Goal: Information Seeking & Learning: Find specific fact

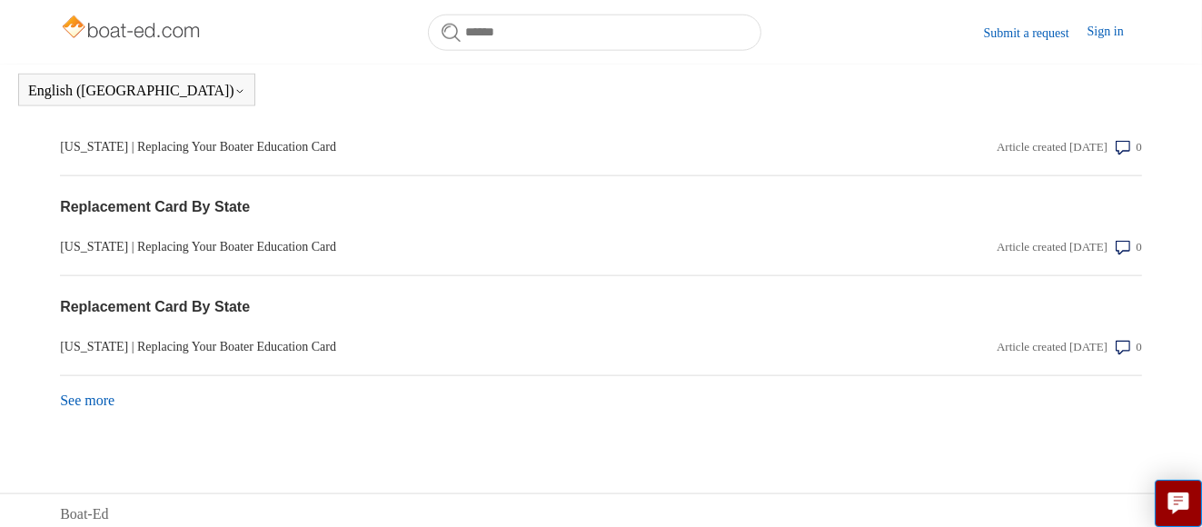
scroll to position [1959, 0]
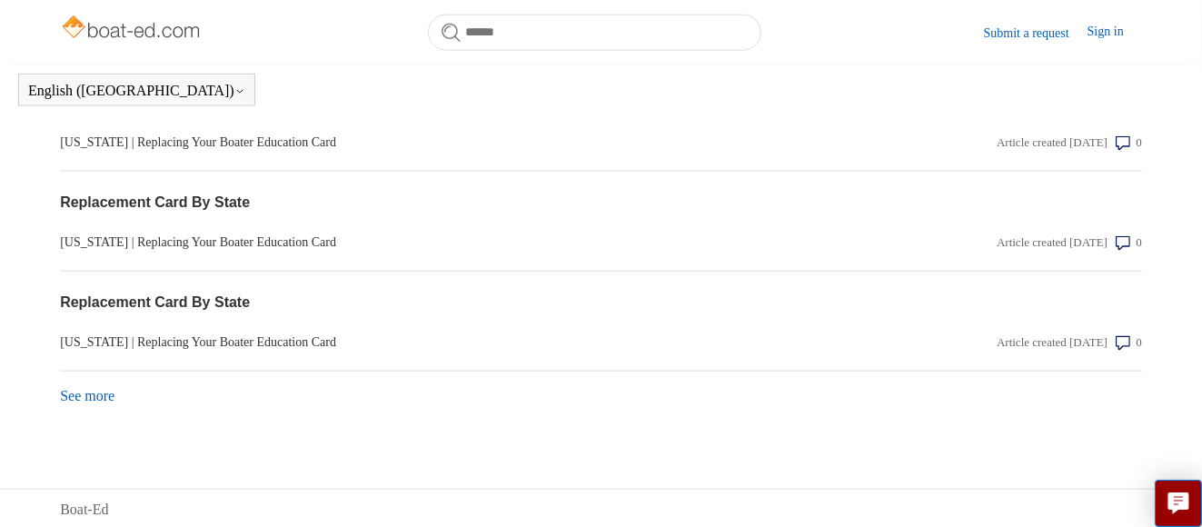
click at [93, 392] on link "See more items from recent activity" at bounding box center [87, 395] width 55 height 15
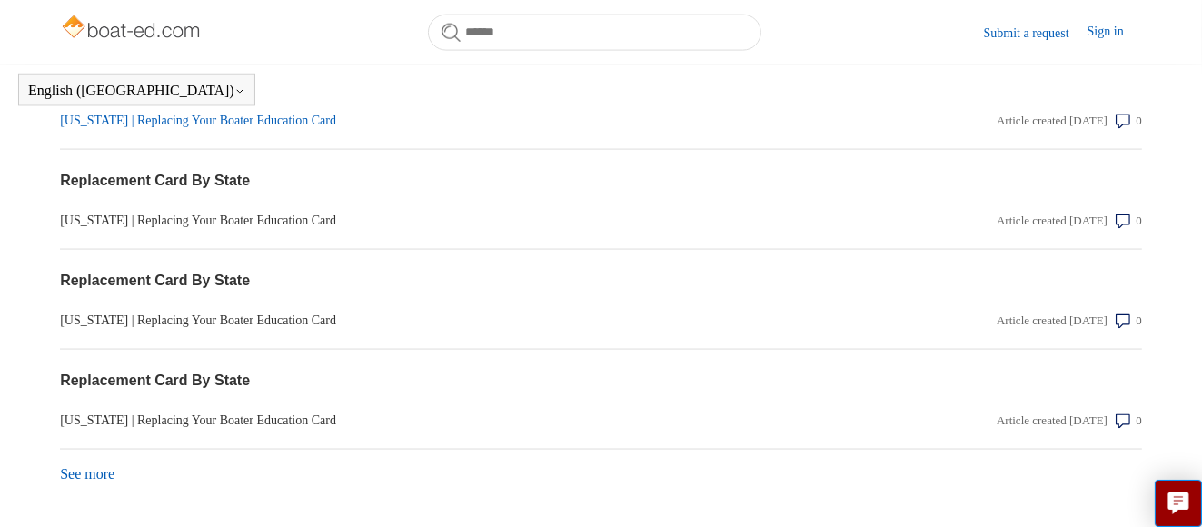
scroll to position [2459, 0]
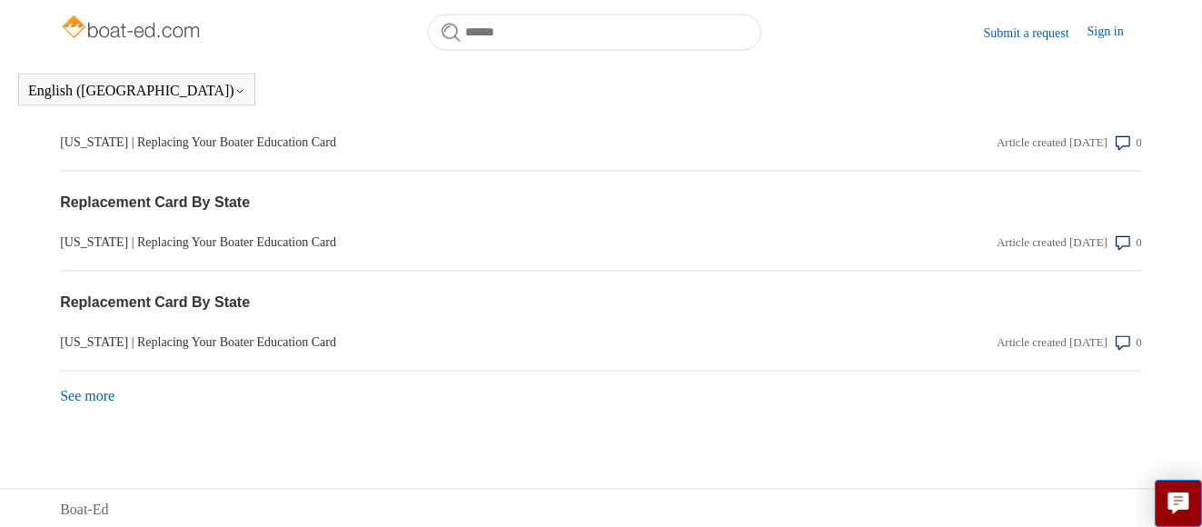
click at [92, 393] on link "See more items from recent activity" at bounding box center [87, 395] width 55 height 15
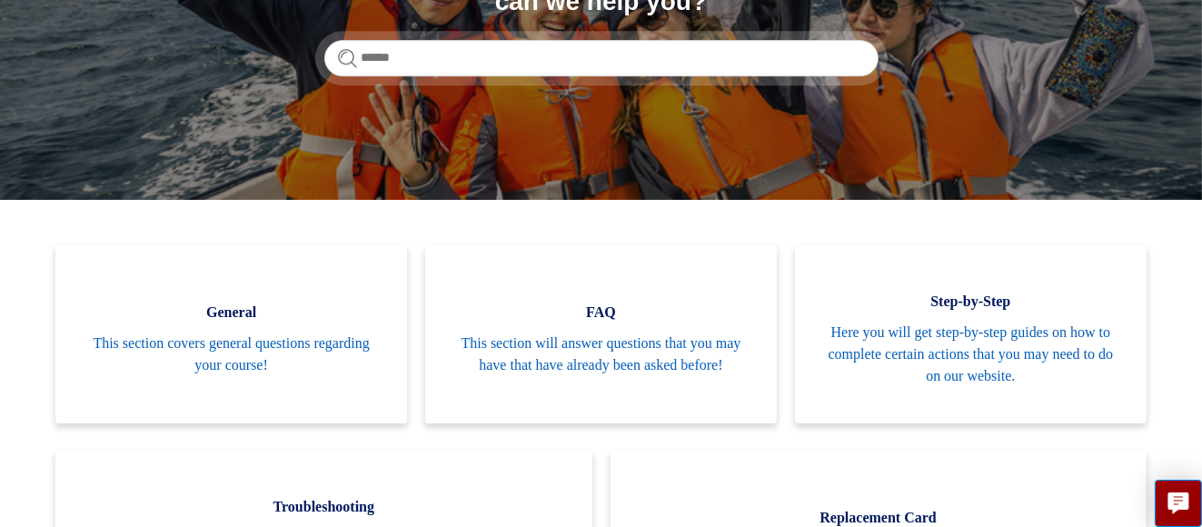
scroll to position [0, 0]
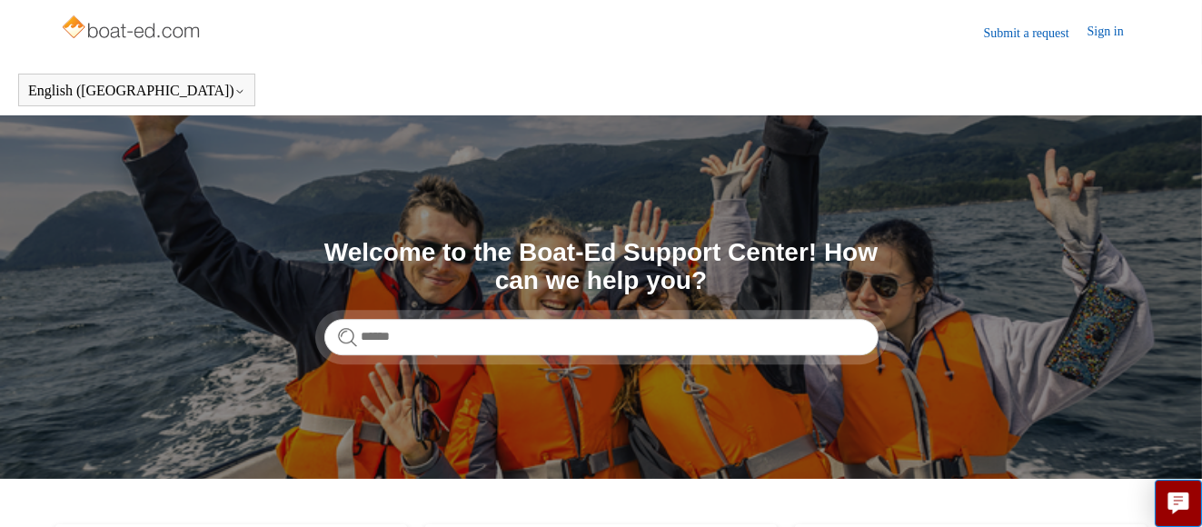
click at [1118, 25] on link "Sign in" at bounding box center [1115, 33] width 55 height 22
click at [1039, 35] on span "[PERSON_NAME]" at bounding box center [1069, 31] width 115 height 15
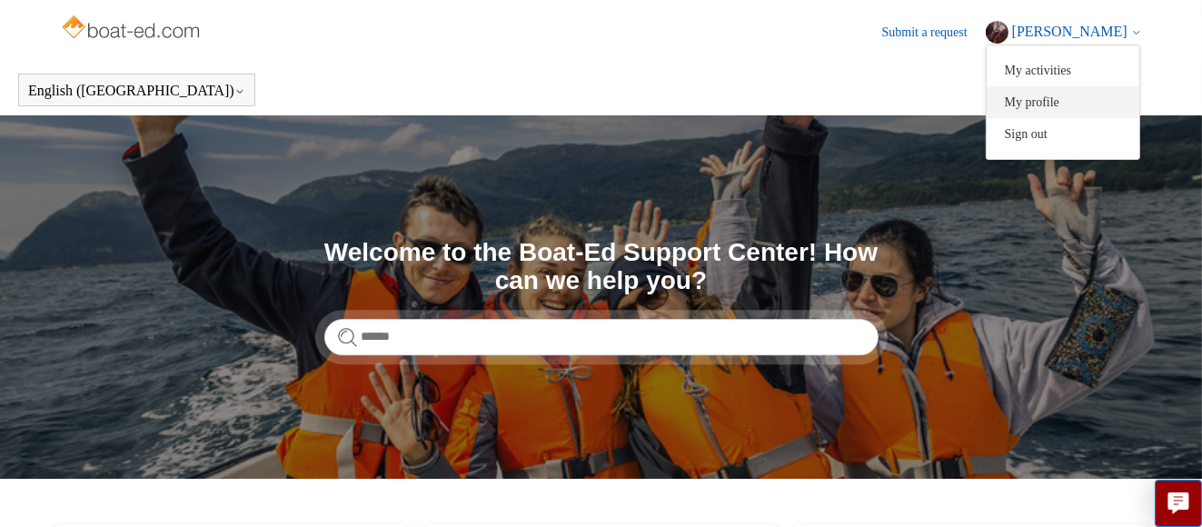
click at [1043, 101] on link "My profile" at bounding box center [1063, 102] width 153 height 32
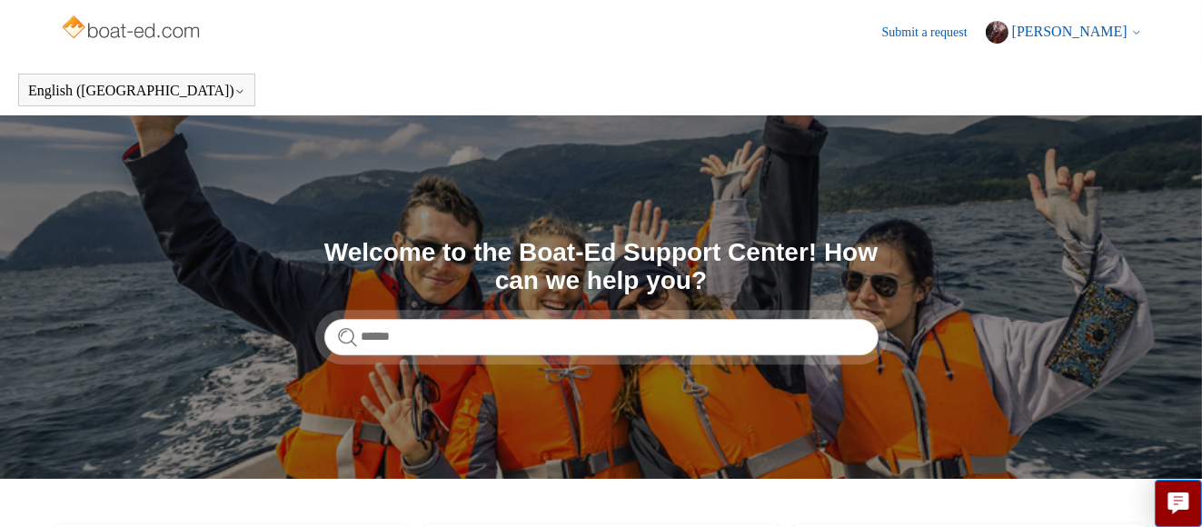
click at [1043, 101] on header "English (US) Español Français" at bounding box center [601, 90] width 1202 height 51
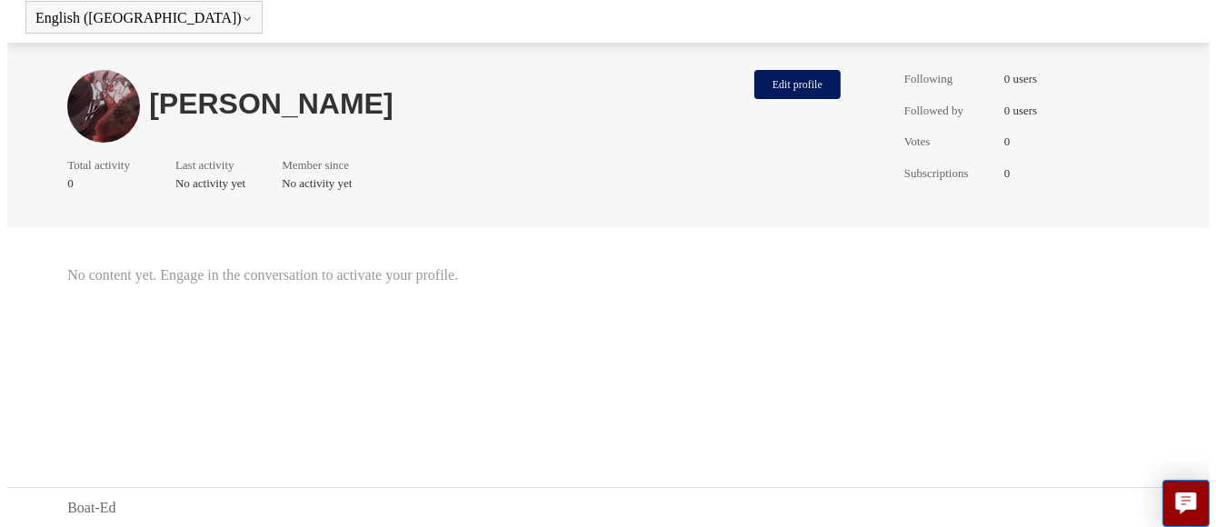
scroll to position [73, 0]
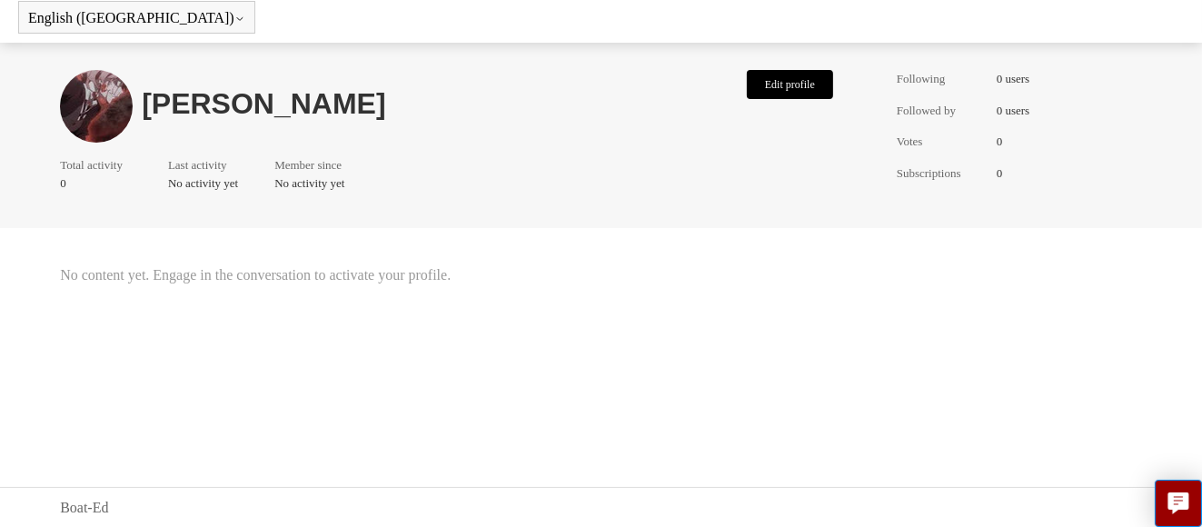
click at [767, 79] on button "Edit profile" at bounding box center [790, 84] width 86 height 29
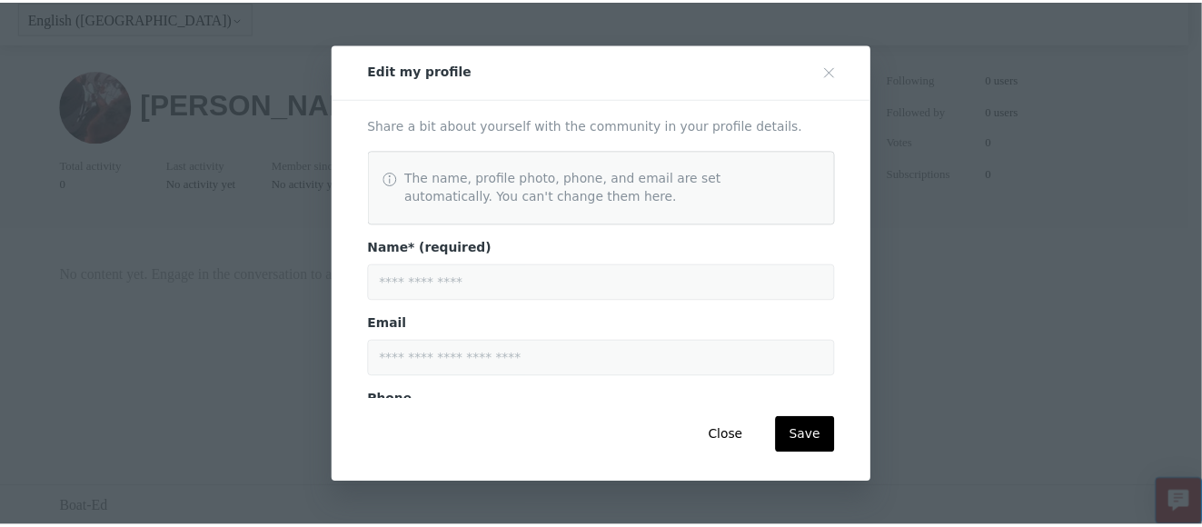
scroll to position [324, 0]
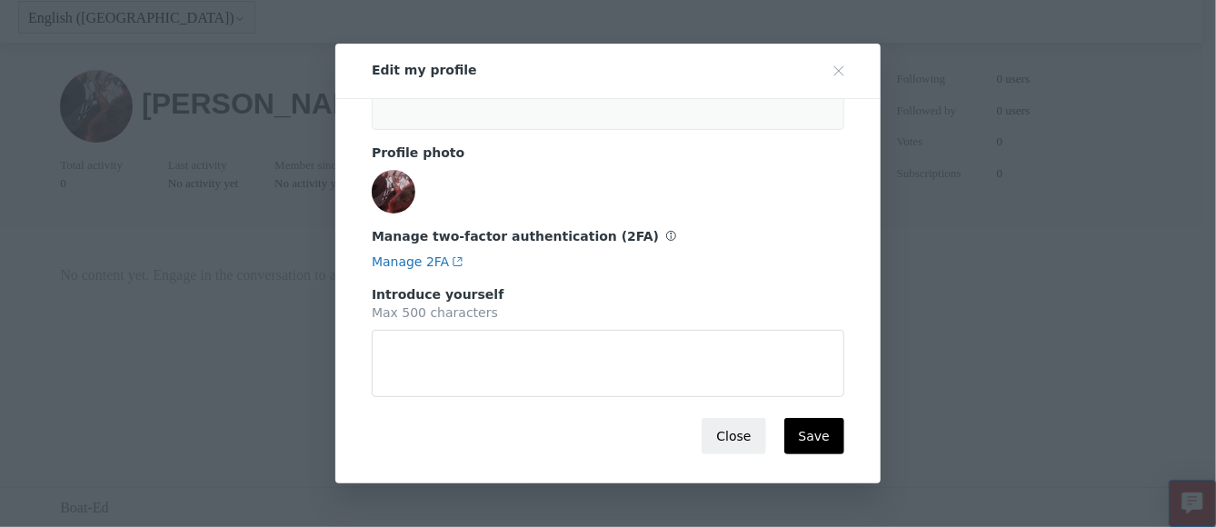
click at [743, 438] on button "Close" at bounding box center [734, 436] width 64 height 36
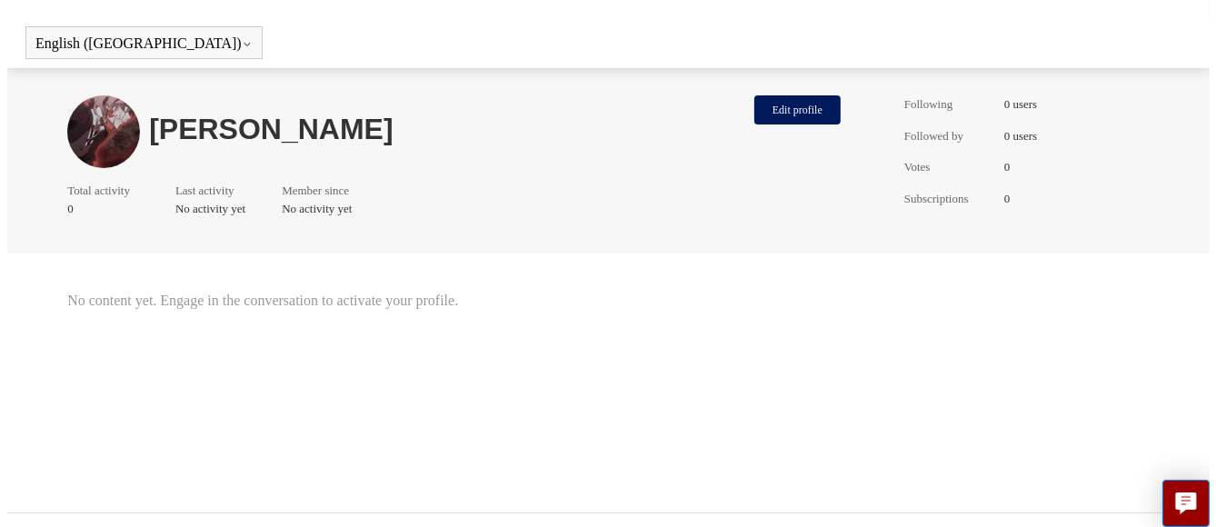
scroll to position [0, 0]
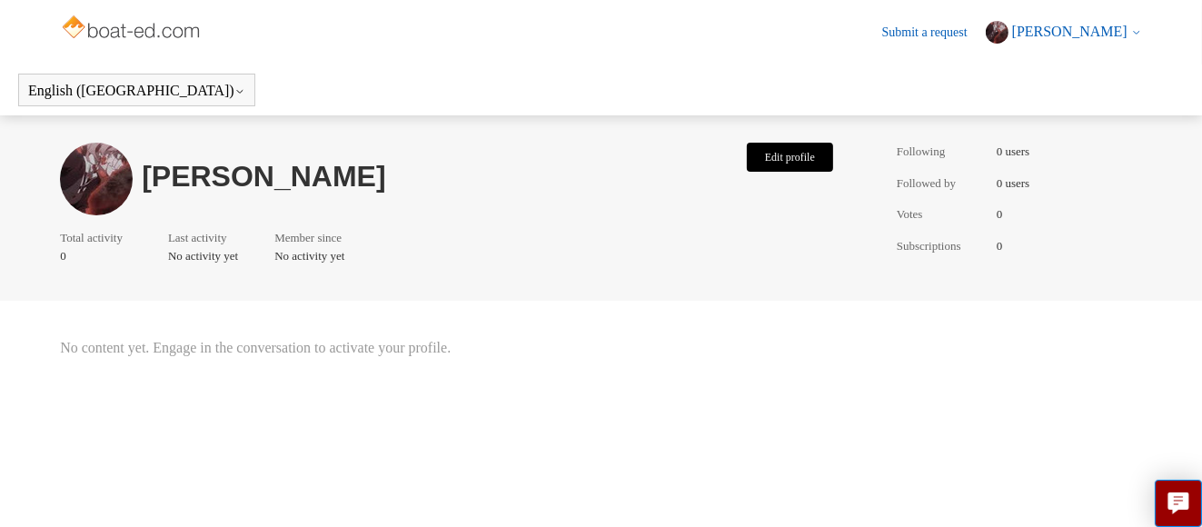
click at [776, 152] on button "Edit profile" at bounding box center [790, 157] width 86 height 29
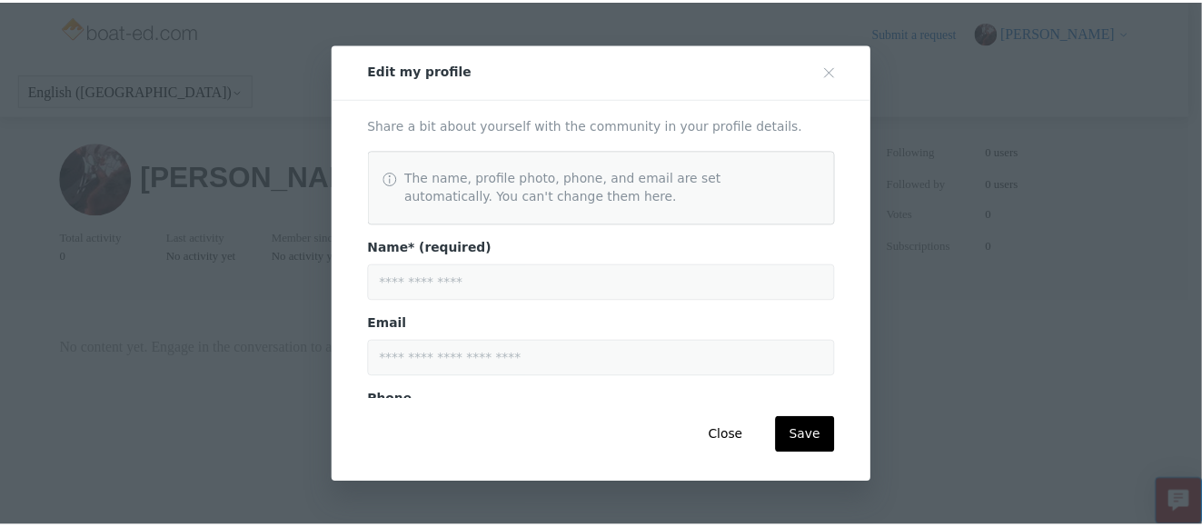
scroll to position [324, 0]
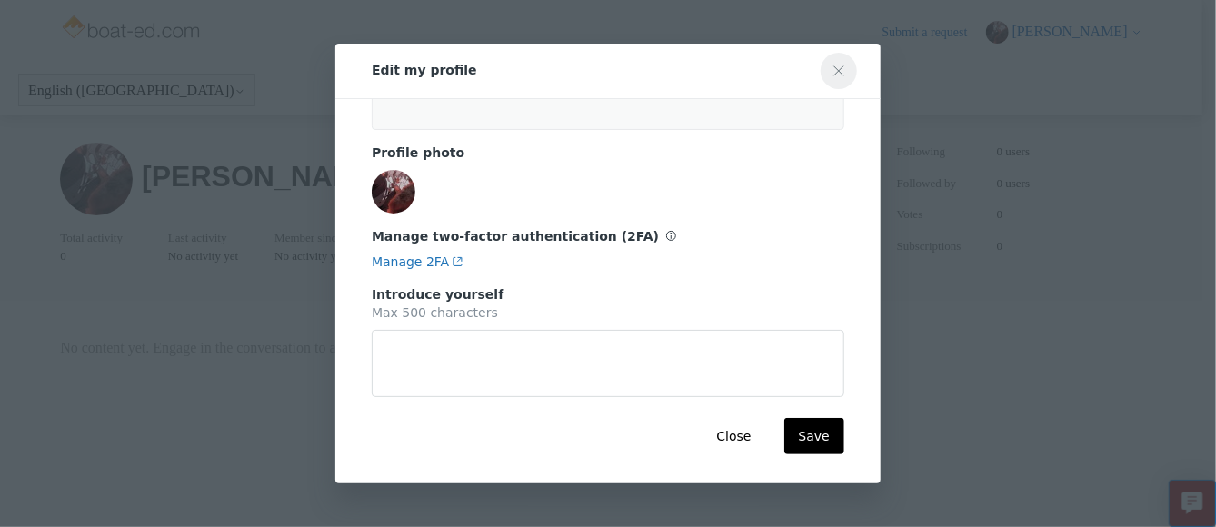
click at [832, 67] on icon "Close modal" at bounding box center [838, 71] width 15 height 15
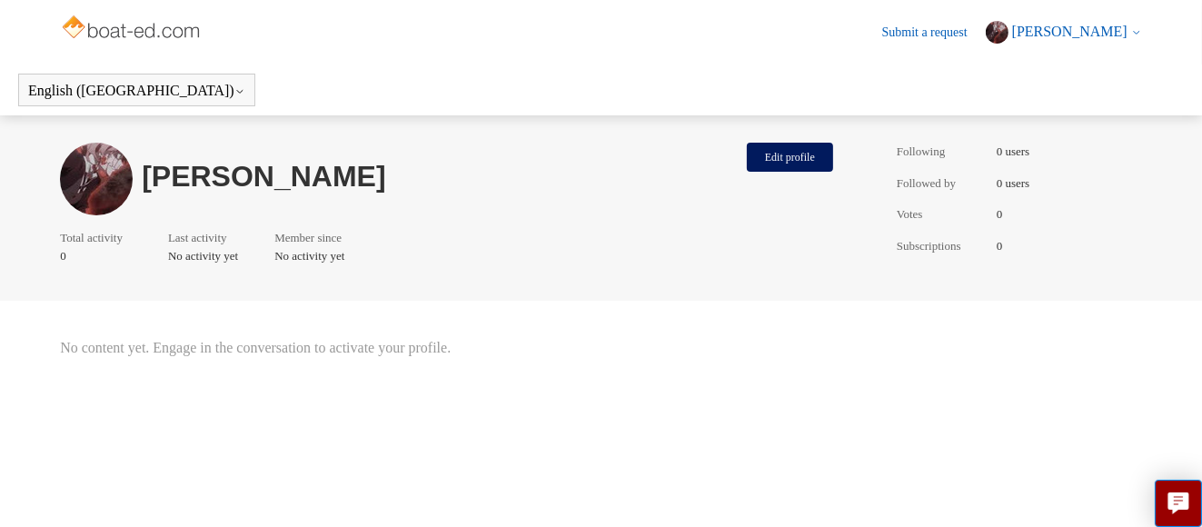
click at [1078, 28] on span "[PERSON_NAME]" at bounding box center [1069, 31] width 115 height 15
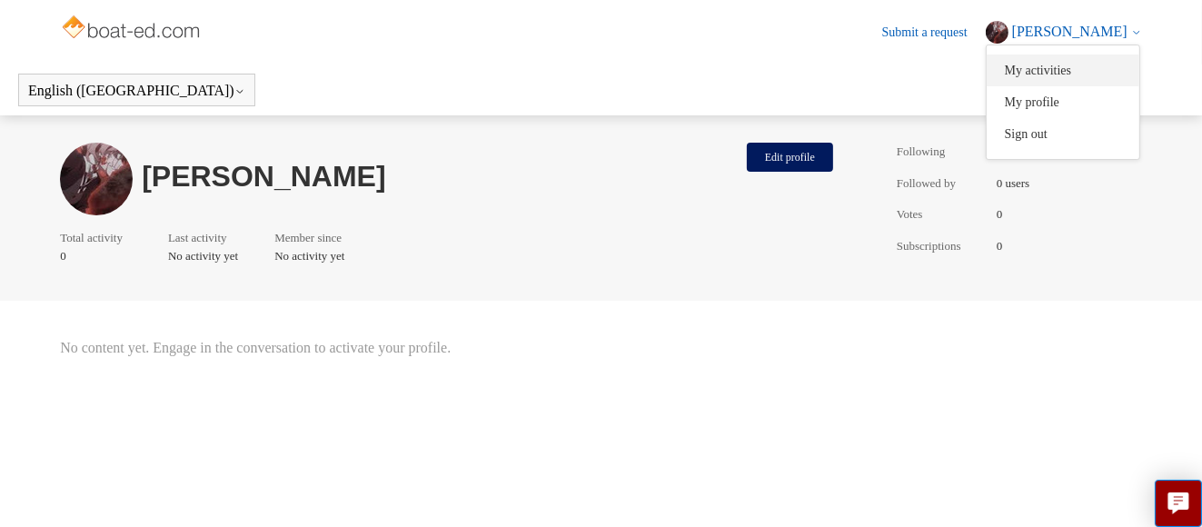
click at [1070, 73] on link "My activities" at bounding box center [1063, 71] width 153 height 32
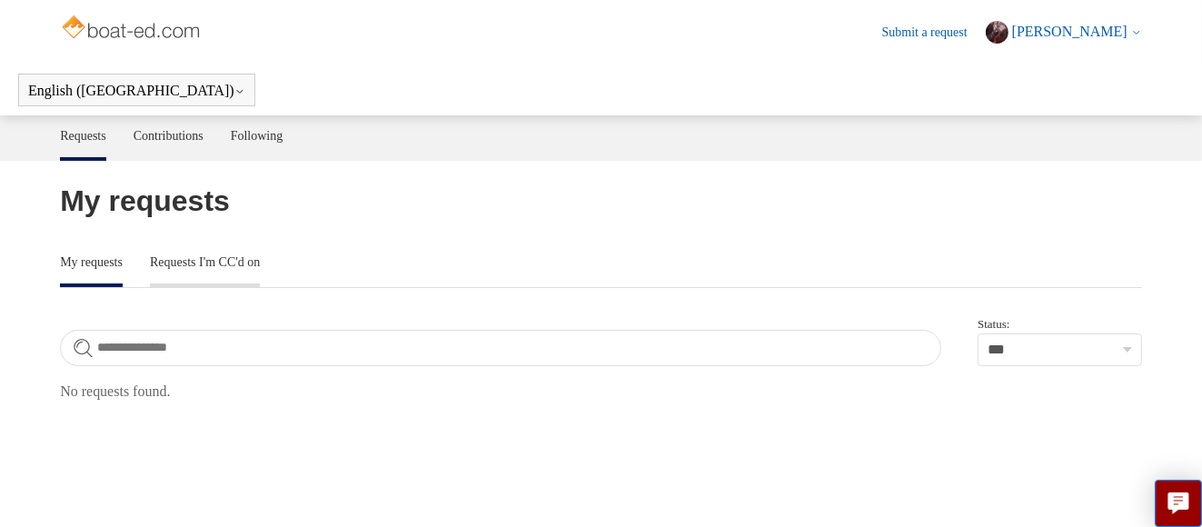
click at [224, 264] on link "Requests I'm CC'd on" at bounding box center [205, 261] width 110 height 38
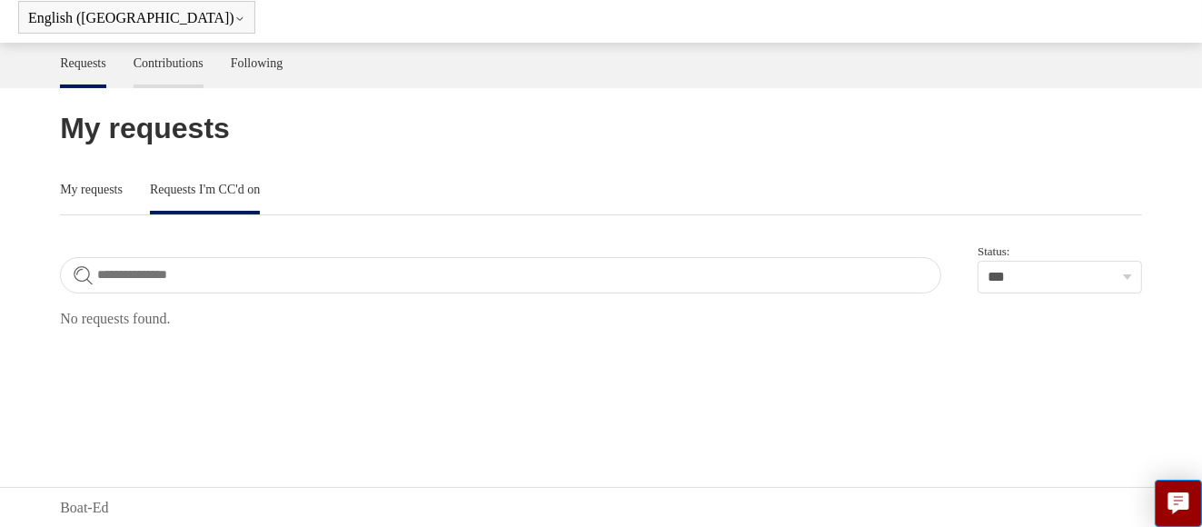
click at [183, 64] on link "Contributions" at bounding box center [169, 62] width 70 height 38
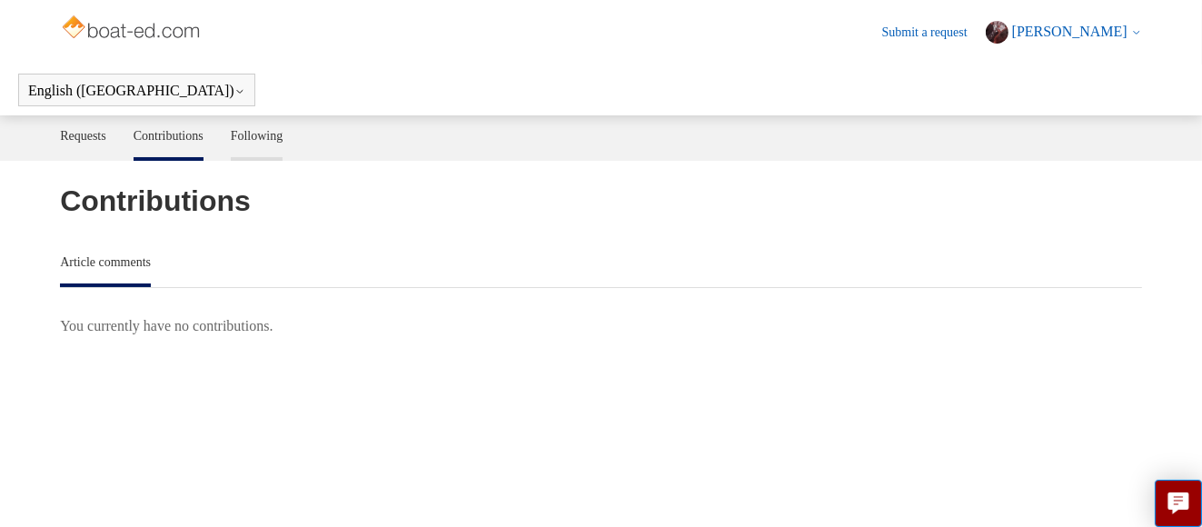
click at [258, 131] on link "Following" at bounding box center [257, 134] width 53 height 38
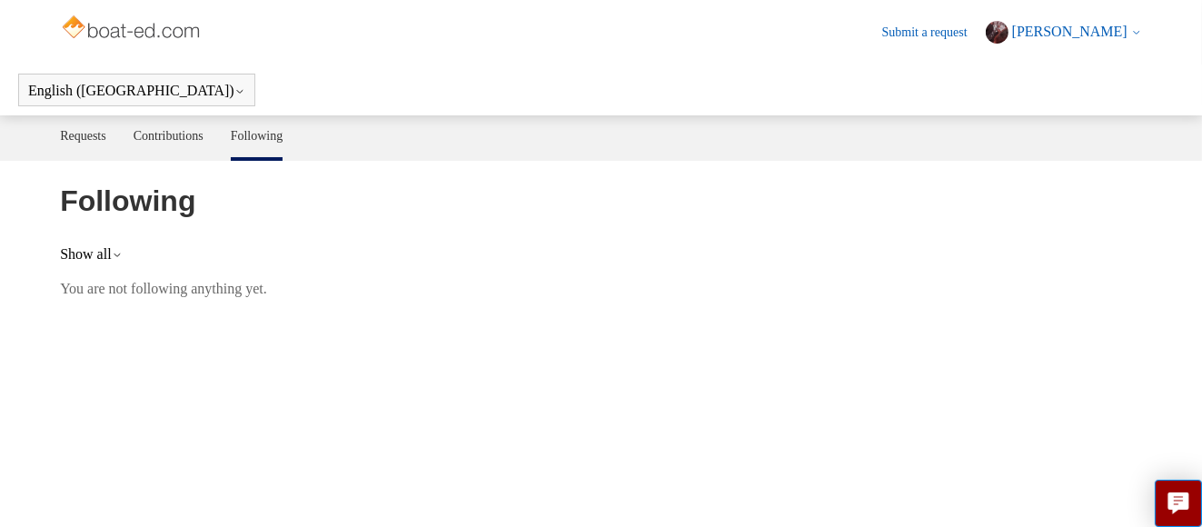
click at [1107, 25] on span "[PERSON_NAME]" at bounding box center [1069, 31] width 115 height 15
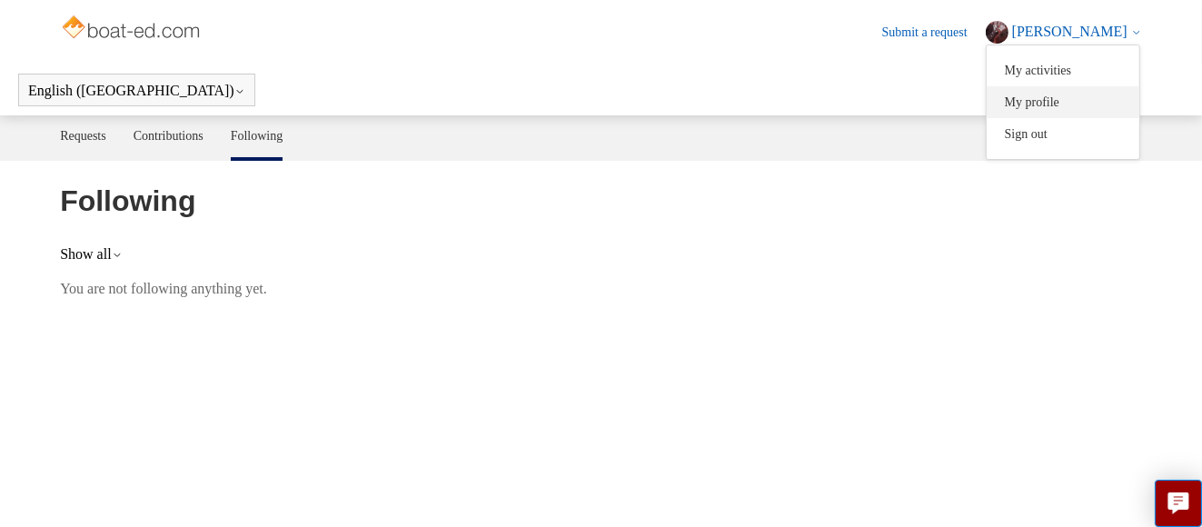
click at [1061, 114] on link "My profile" at bounding box center [1063, 102] width 153 height 32
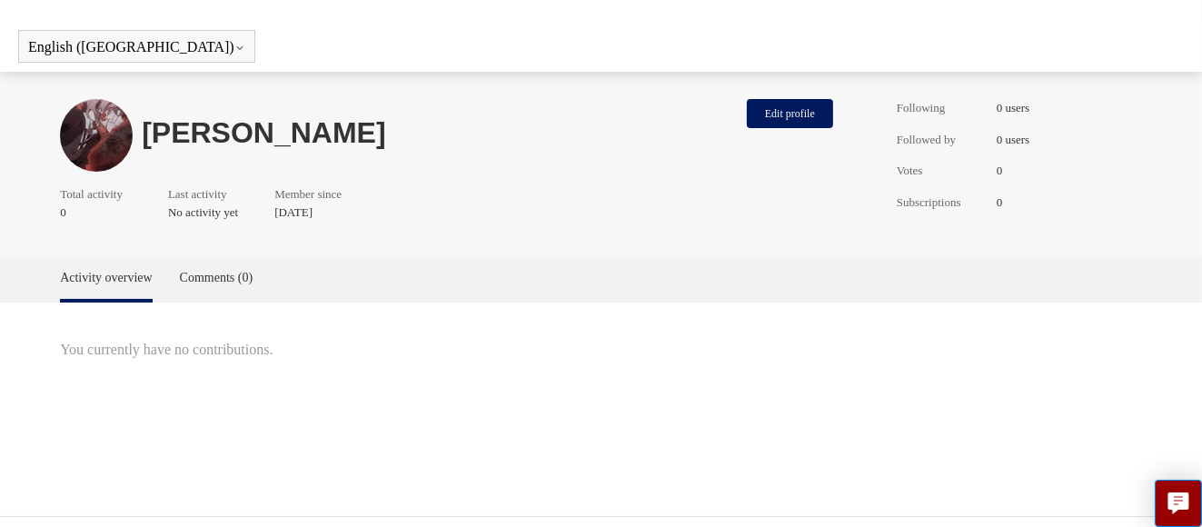
scroll to position [73, 0]
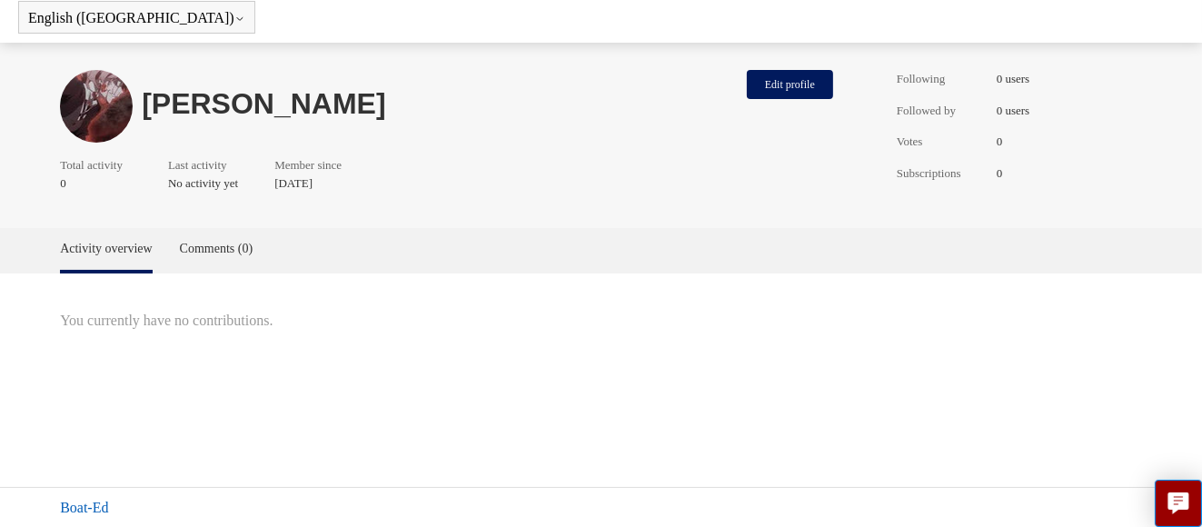
click at [91, 501] on link "Boat-Ed" at bounding box center [84, 508] width 48 height 22
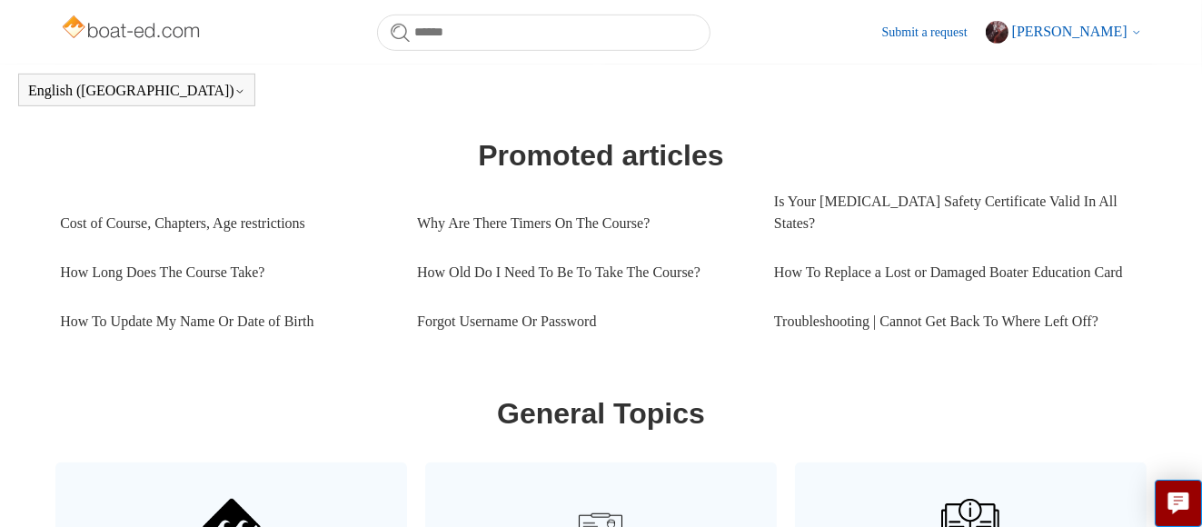
scroll to position [774, 0]
click at [477, 28] on input "Search" at bounding box center [544, 33] width 334 height 36
type input "**********"
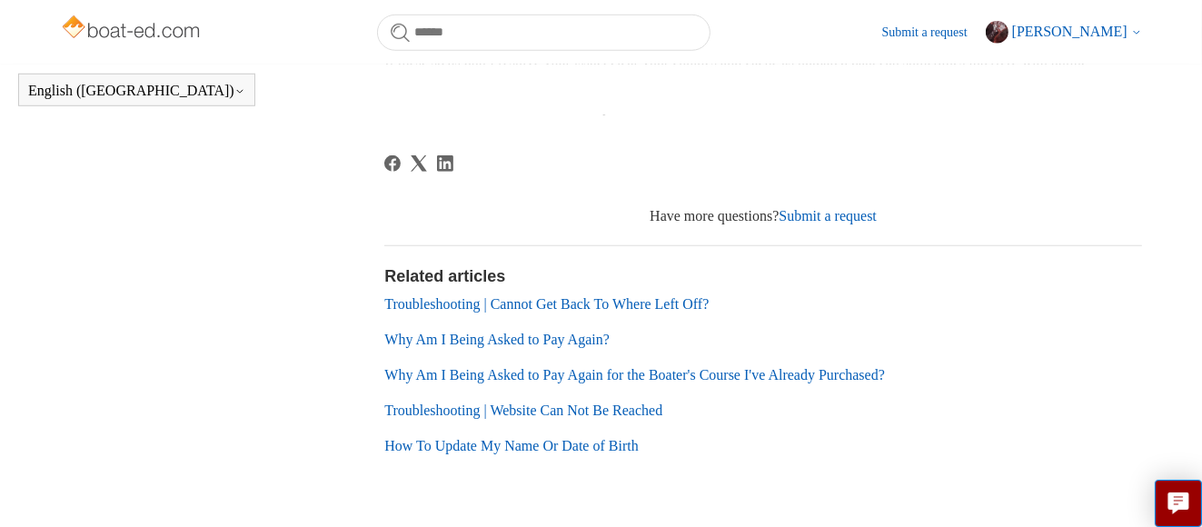
scroll to position [1365, 0]
click at [566, 341] on link "Why Am I Being Asked to Pay Again?" at bounding box center [496, 338] width 225 height 15
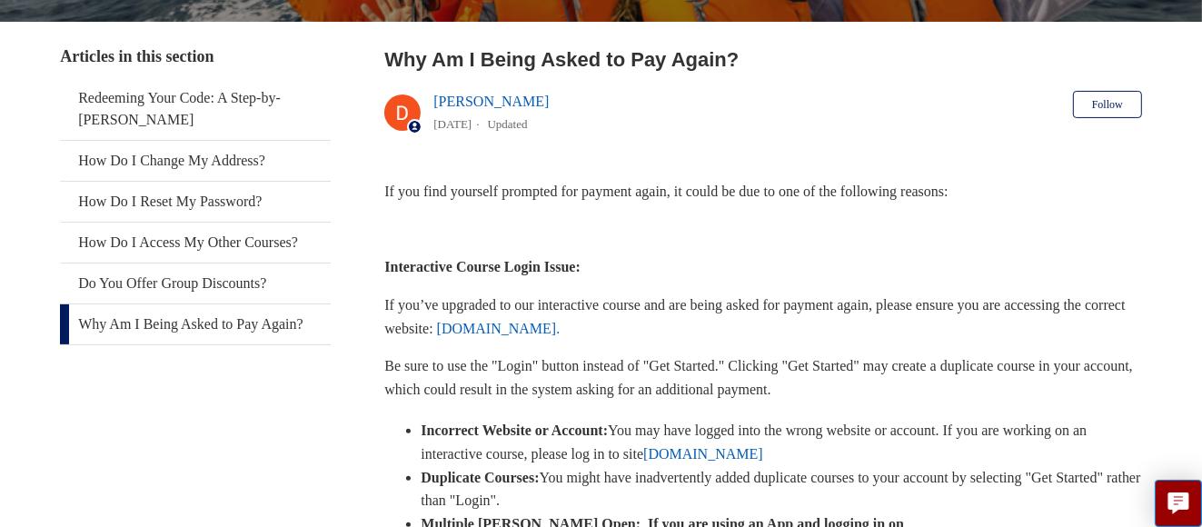
scroll to position [333, 0]
